Goal: Information Seeking & Learning: Understand process/instructions

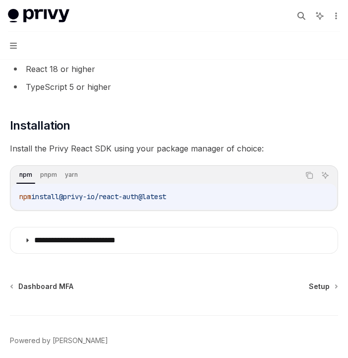
scroll to position [134, 0]
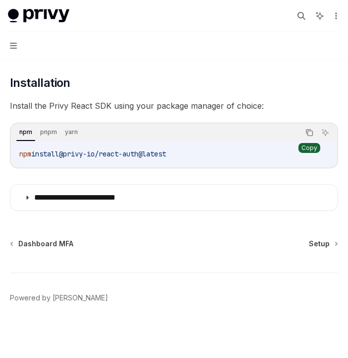
click at [307, 132] on icon "Copy the contents from the code block" at bounding box center [310, 133] width 8 height 8
click at [46, 242] on span "Dashboard MFA" at bounding box center [45, 244] width 55 height 10
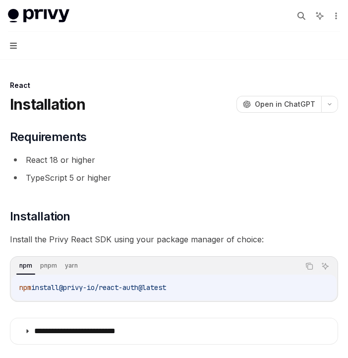
click at [10, 48] on icon "button" at bounding box center [13, 46] width 7 height 8
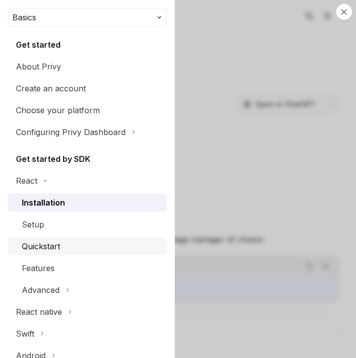
click at [50, 240] on div "Quickstart" at bounding box center [41, 246] width 38 height 12
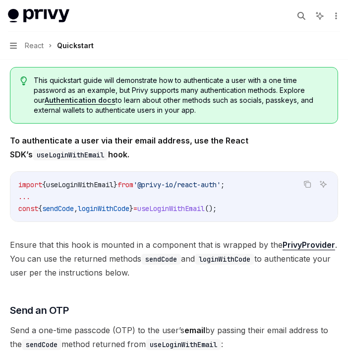
scroll to position [182, 0]
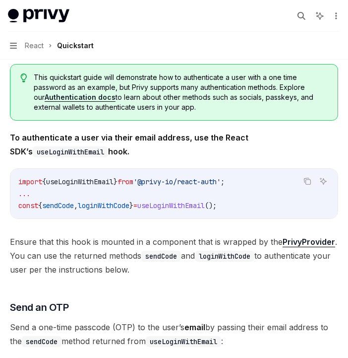
click at [299, 240] on link "PrivyProvider" at bounding box center [309, 242] width 53 height 10
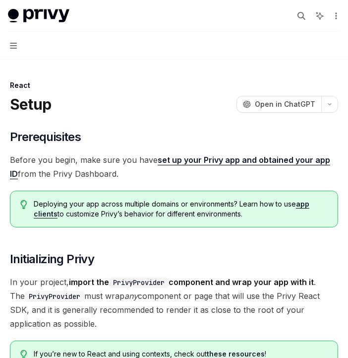
click at [244, 158] on link "set up your Privy app and obtained your app ID" at bounding box center [170, 167] width 321 height 24
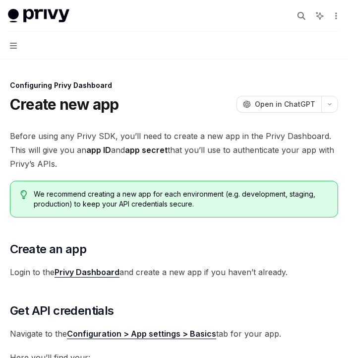
click at [80, 269] on link "Privy Dashboard" at bounding box center [87, 272] width 65 height 10
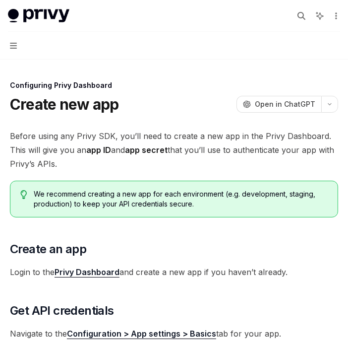
click at [17, 49] on button "Navigation" at bounding box center [174, 46] width 348 height 28
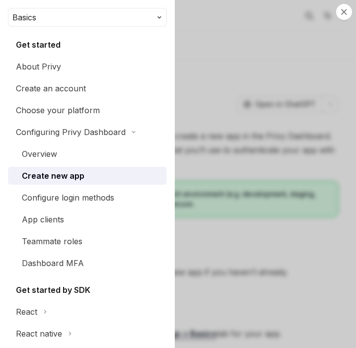
click at [273, 101] on div "Close navigation Basics Get started About Privy Create an account Choose your p…" at bounding box center [178, 174] width 356 height 348
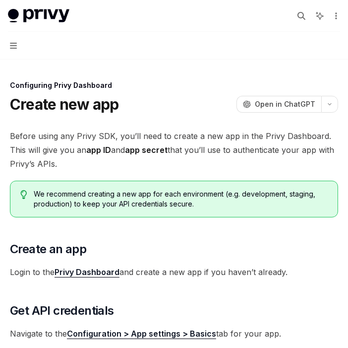
click at [8, 44] on button "Navigation" at bounding box center [174, 46] width 348 height 28
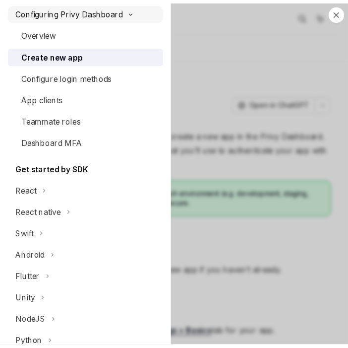
scroll to position [122, 0]
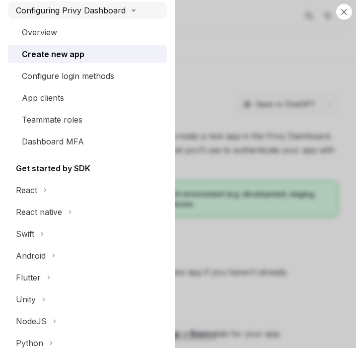
click at [78, 136] on div "Dashboard MFA" at bounding box center [53, 142] width 62 height 12
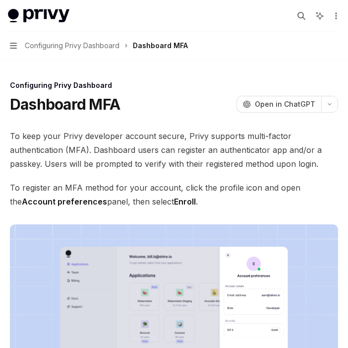
click at [62, 43] on span "Configuring Privy Dashboard" at bounding box center [72, 46] width 95 height 12
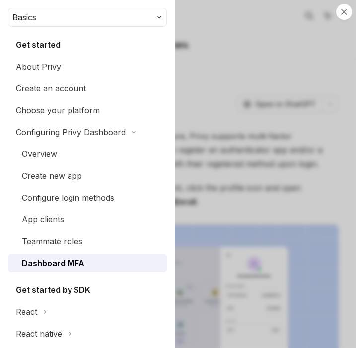
click at [230, 80] on div "Close navigation Basics Get started About Privy Create an account Choose your p…" at bounding box center [178, 174] width 356 height 348
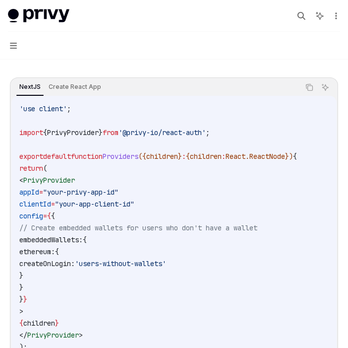
scroll to position [344, 0]
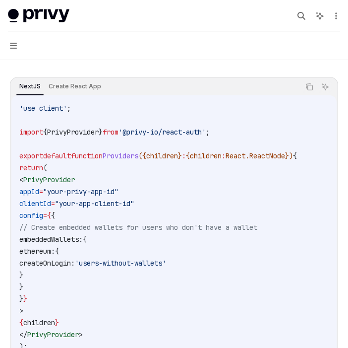
drag, startPoint x: 31, startPoint y: 179, endPoint x: 184, endPoint y: 289, distance: 188.7
click at [184, 289] on code "'use client' ; import { PrivyProvider } from '@privy-io/react-auth' ; export de…" at bounding box center [174, 233] width 310 height 262
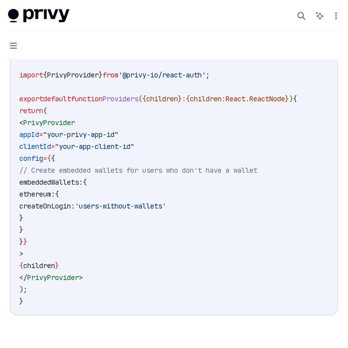
scroll to position [400, 0]
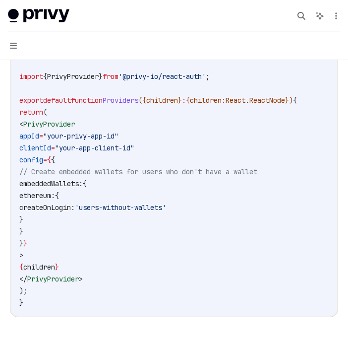
click at [23, 123] on span "<" at bounding box center [21, 124] width 4 height 9
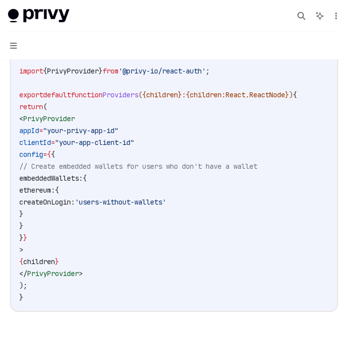
scroll to position [249, 0]
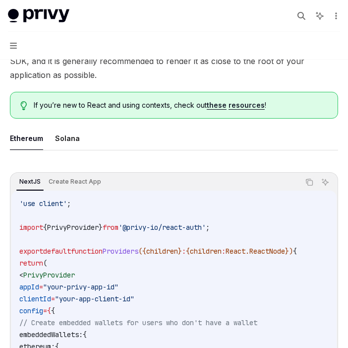
drag, startPoint x: 26, startPoint y: 123, endPoint x: 106, endPoint y: 303, distance: 196.5
click at [106, 303] on code "'use client' ; import { PrivyProvider } from '@privy-io/react-auth' ; export de…" at bounding box center [174, 329] width 310 height 262
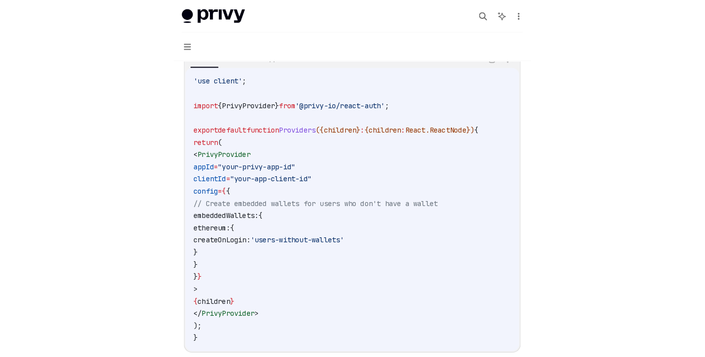
scroll to position [378, 0]
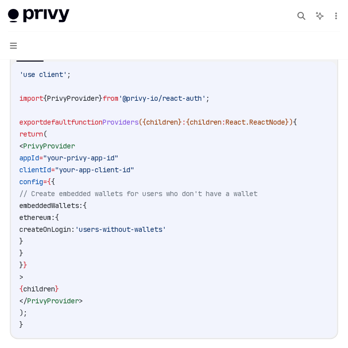
click at [21, 141] on span "<" at bounding box center [21, 145] width 4 height 9
drag, startPoint x: 32, startPoint y: 145, endPoint x: 104, endPoint y: 296, distance: 167.6
click at [104, 296] on code "'use client' ; import { PrivyProvider } from '@privy-io/react-auth' ; export de…" at bounding box center [174, 199] width 310 height 262
copy code "< PrivyProvider appId = "your-privy-app-id" clientId = "your-app-client-id" con…"
type textarea "*"
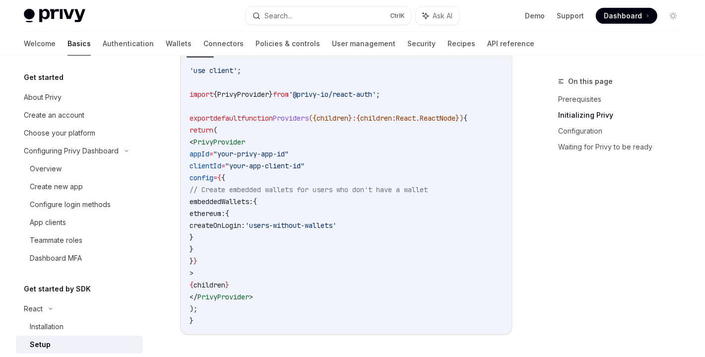
click at [348, 159] on code "'use client' ; import { PrivyProvider } from '@privy-io/react-auth' ; export de…" at bounding box center [347, 196] width 314 height 262
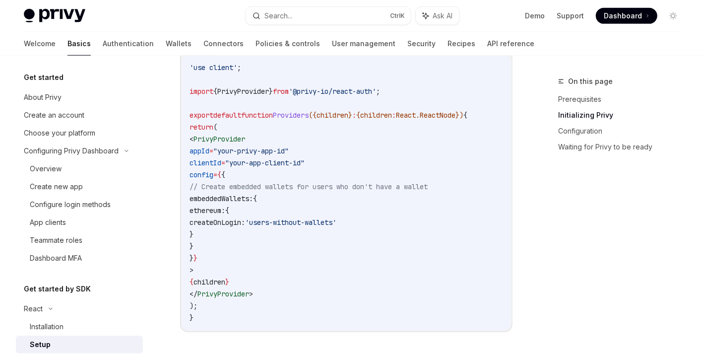
drag, startPoint x: 204, startPoint y: 135, endPoint x: 277, endPoint y: 296, distance: 177.7
click at [277, 296] on code "'use client' ; import { PrivyProvider } from '@privy-io/react-auth' ; export de…" at bounding box center [347, 193] width 314 height 262
copy code "< PrivyProvider appId = "your-privy-app-id" clientId = "your-app-client-id" con…"
click at [204, 4] on div "Privy Docs home page Search... Ctrl K Ask AI Demo Support Dashboard Dashboard S…" at bounding box center [353, 16] width 658 height 32
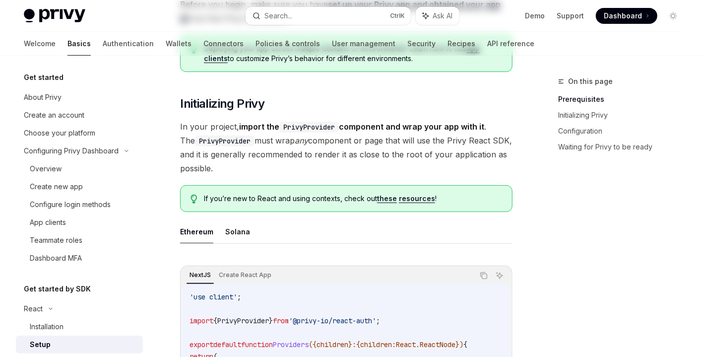
scroll to position [0, 0]
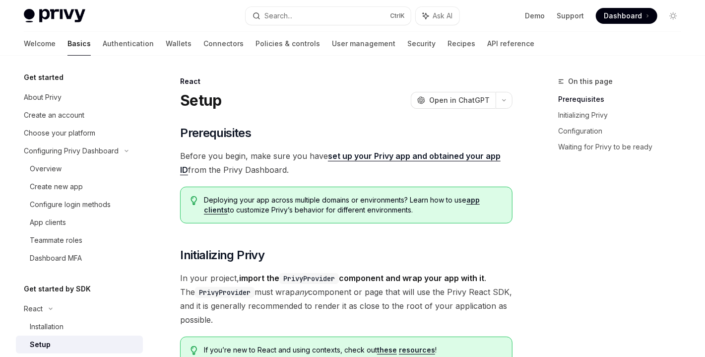
click at [348, 11] on span "Dashboard" at bounding box center [623, 16] width 38 height 10
